Goal: Transaction & Acquisition: Download file/media

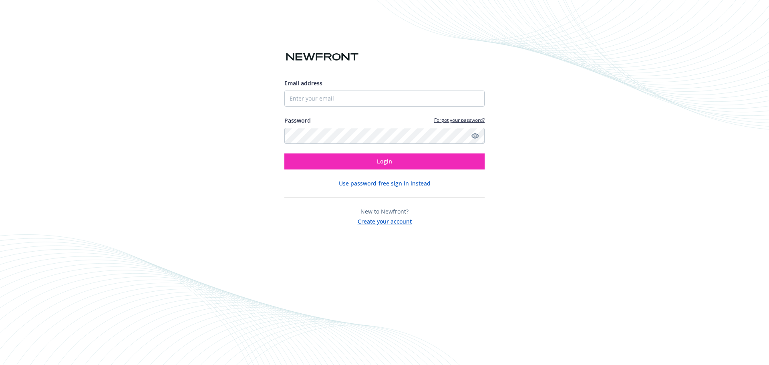
click at [0, 364] on nordpass-portal at bounding box center [0, 365] width 0 height 0
type input "[EMAIL_ADDRESS][DOMAIN_NAME]"
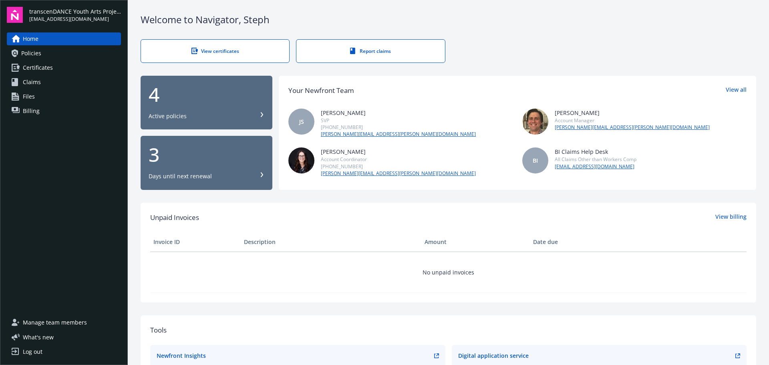
click at [72, 52] on link "Policies" at bounding box center [64, 53] width 114 height 13
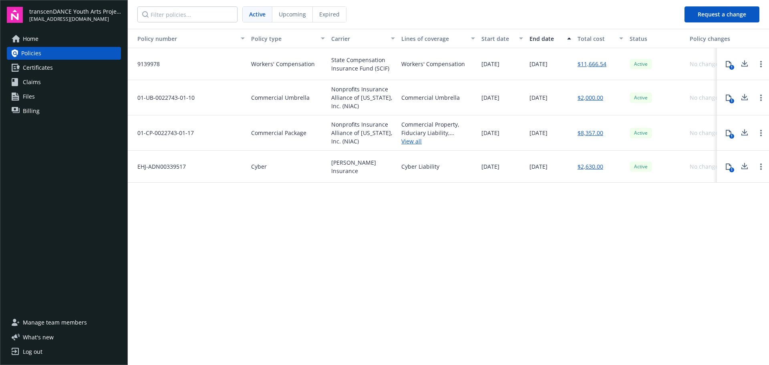
click at [417, 142] on link "View all" at bounding box center [438, 141] width 74 height 8
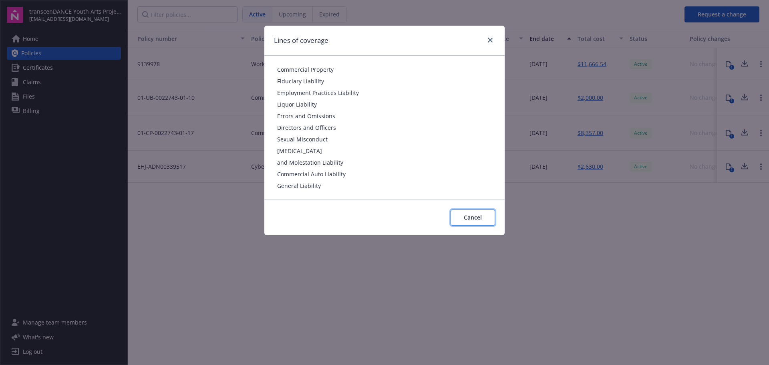
click at [475, 219] on span "Cancel" at bounding box center [473, 217] width 18 height 8
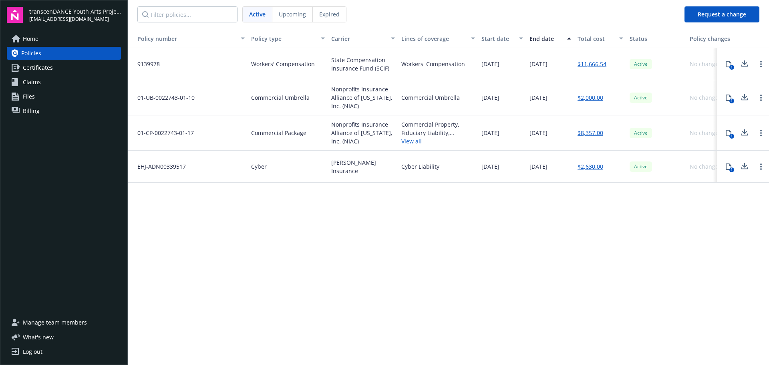
click at [673, 128] on div "Active" at bounding box center [656, 132] width 60 height 35
click at [725, 131] on icon at bounding box center [728, 133] width 6 height 6
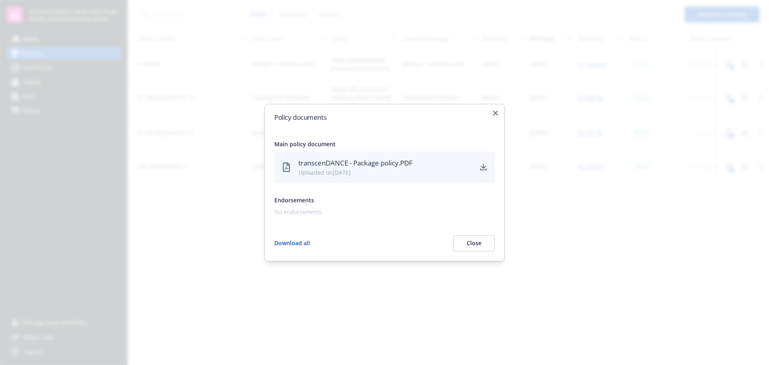
click at [483, 167] on icon "download" at bounding box center [483, 166] width 5 height 5
click at [499, 115] on div "Policy documents Main policy document transcenDANCE - Package policy.PDF Upload…" at bounding box center [384, 182] width 240 height 157
click at [498, 112] on div "Policy documents Main policy document transcenDANCE - Package policy.PDF Upload…" at bounding box center [384, 182] width 240 height 157
click at [496, 112] on icon "button" at bounding box center [495, 113] width 5 height 5
